Goal: Find specific page/section: Find specific page/section

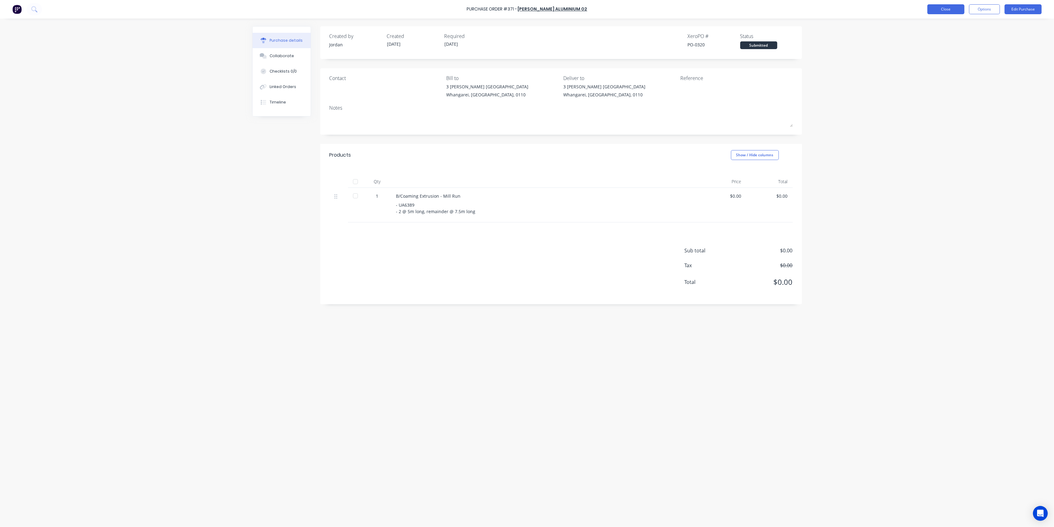
click at [937, 9] on button "Close" at bounding box center [945, 9] width 37 height 10
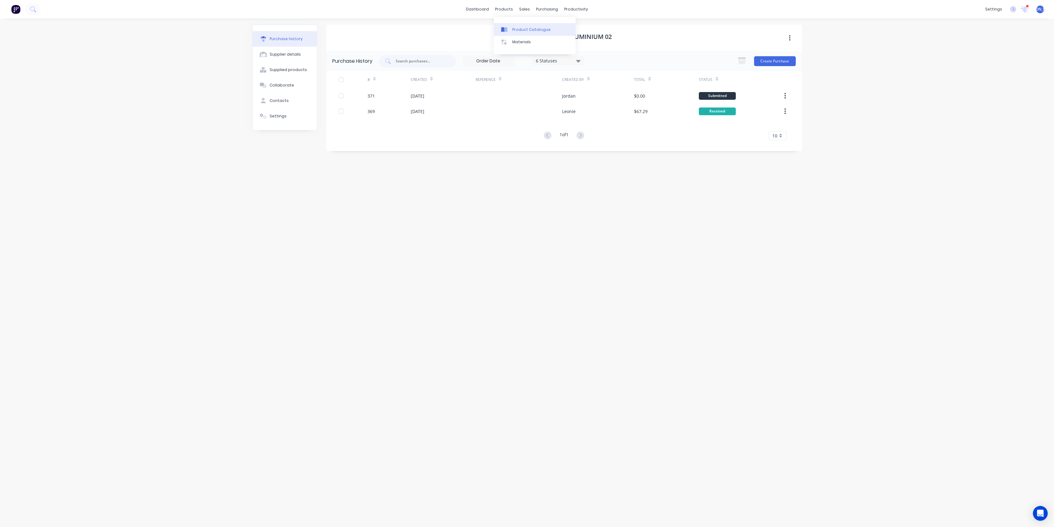
click at [514, 25] on link "Product Catalogue" at bounding box center [535, 29] width 82 height 12
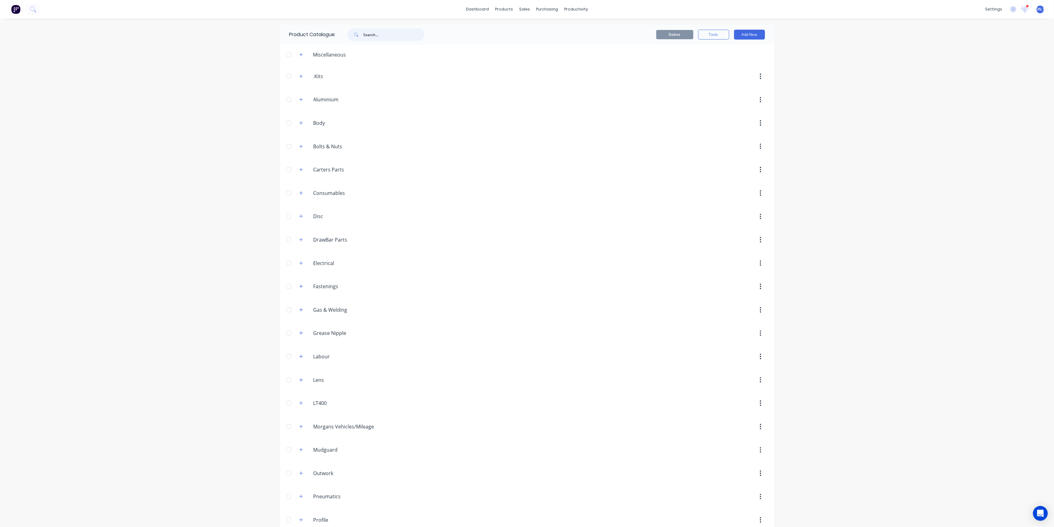
drag, startPoint x: 381, startPoint y: 36, endPoint x: 467, endPoint y: 34, distance: 86.2
click at [382, 36] on input "text" at bounding box center [393, 34] width 61 height 12
type input "250ub"
drag, startPoint x: 391, startPoint y: 34, endPoint x: 360, endPoint y: 33, distance: 31.5
click at [360, 33] on div "250ub" at bounding box center [385, 34] width 77 height 12
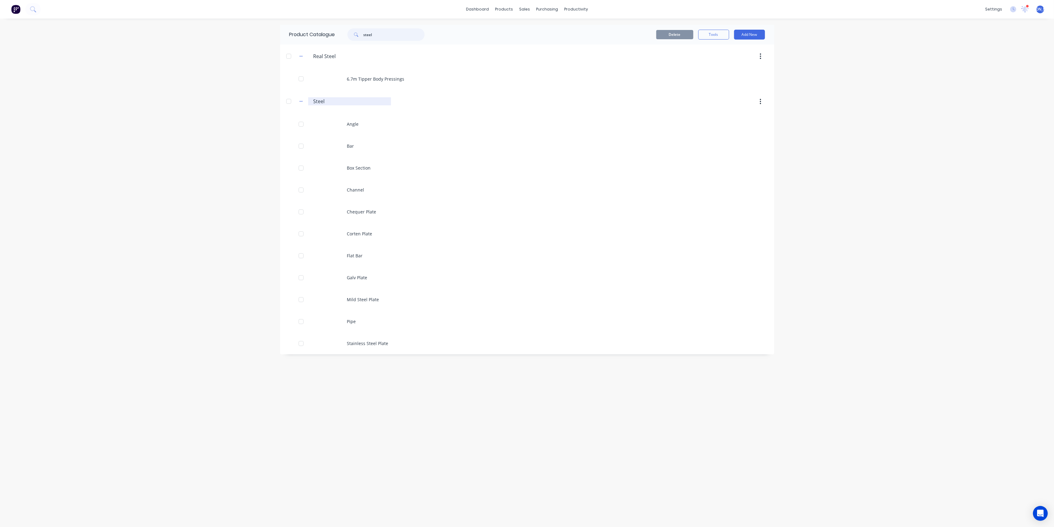
type input "steel"
click at [316, 99] on input "Steel" at bounding box center [349, 101] width 73 height 7
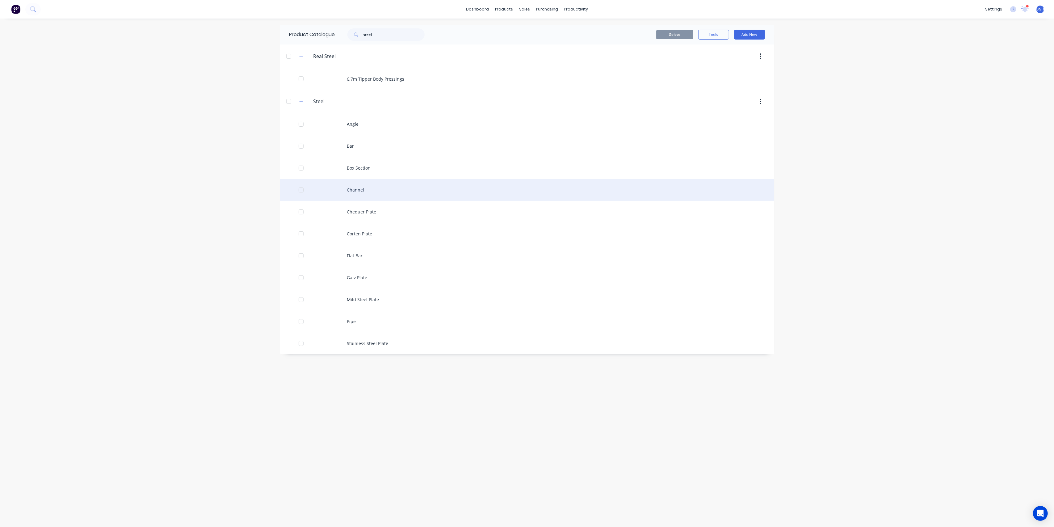
click at [369, 190] on div "Channel" at bounding box center [527, 190] width 494 height 22
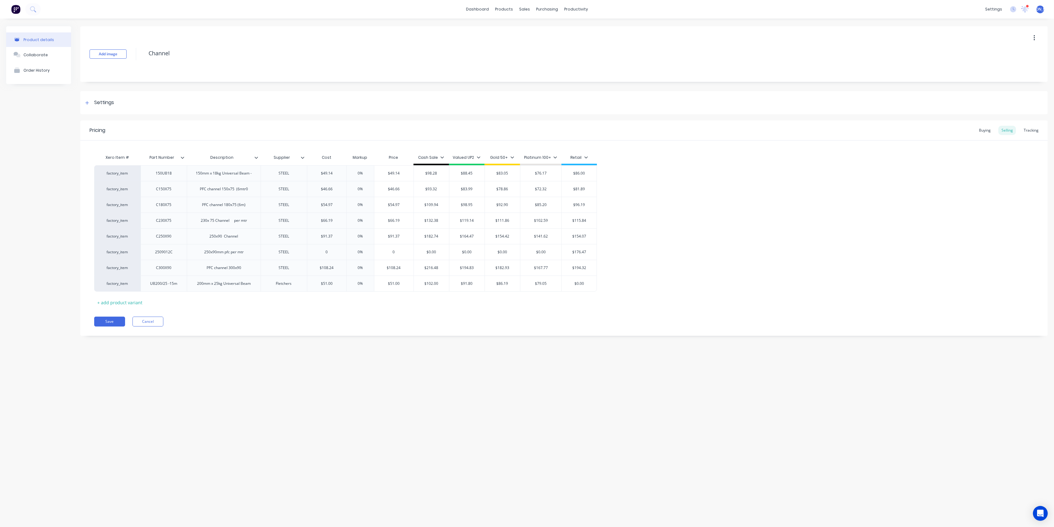
type textarea "x"
click at [541, 29] on div "Sales Orders" at bounding box center [547, 30] width 25 height 6
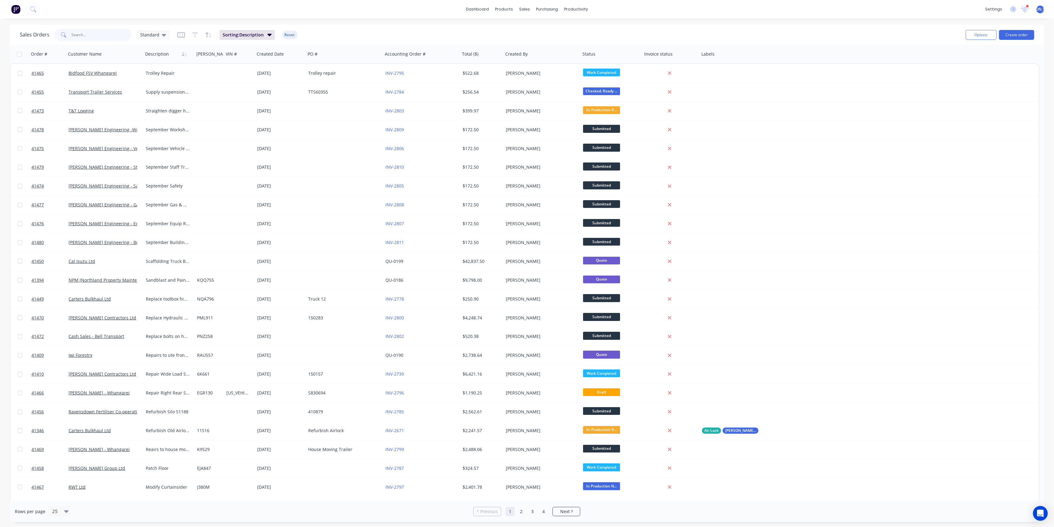
click at [85, 33] on input "text" at bounding box center [102, 35] width 60 height 12
type input "v"
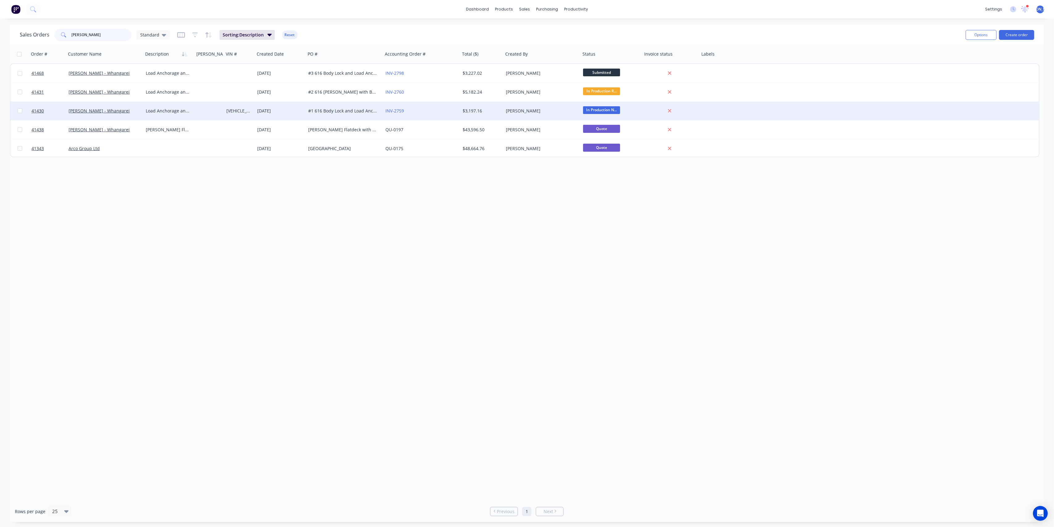
type input "[PERSON_NAME]"
click at [188, 110] on div "Load Anchorage and Body lock on 616 [PERSON_NAME] #4341" at bounding box center [168, 111] width 44 height 6
click at [113, 116] on div "[PERSON_NAME] - Whangarei" at bounding box center [104, 111] width 77 height 19
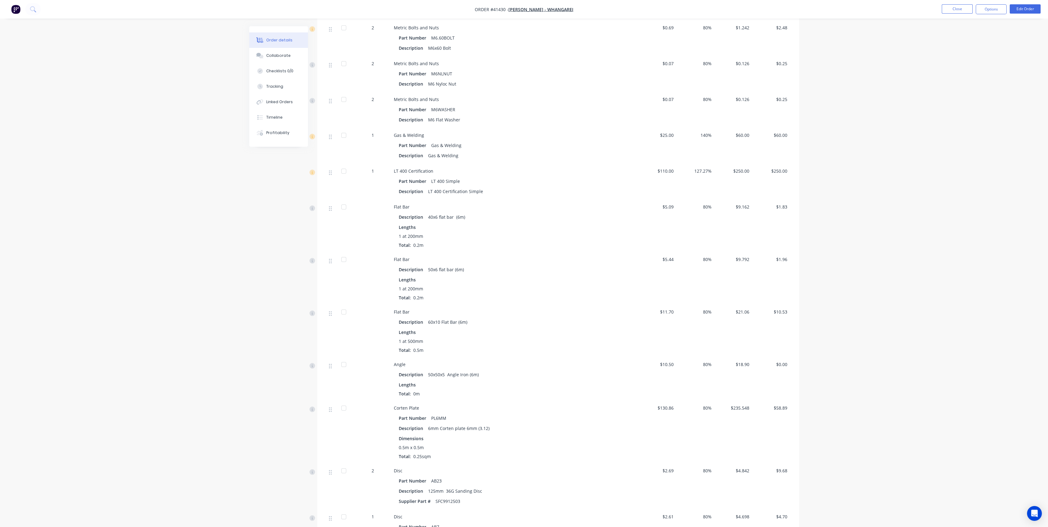
scroll to position [455, 0]
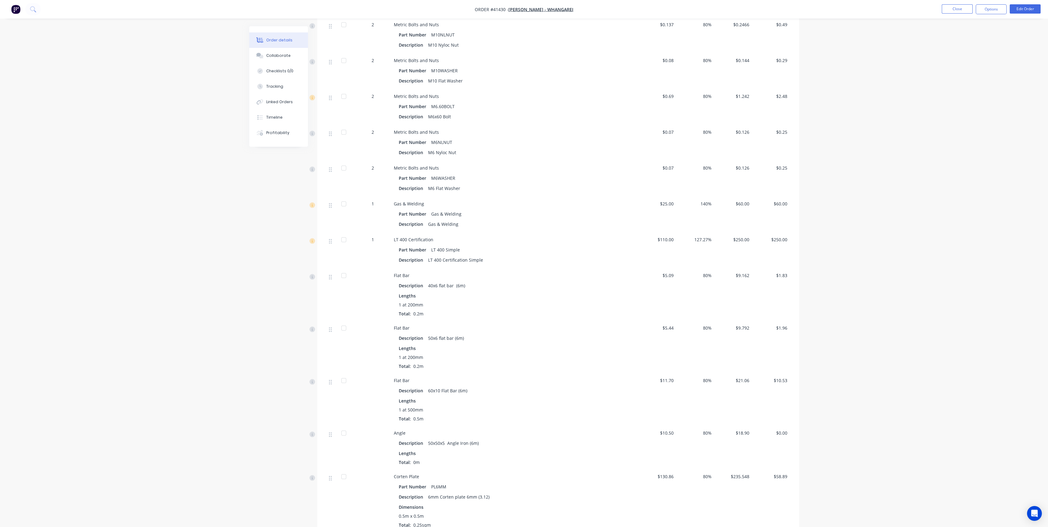
click at [395, 241] on span "LT 400 Certification" at bounding box center [414, 240] width 40 height 6
